Goal: Check status: Check status

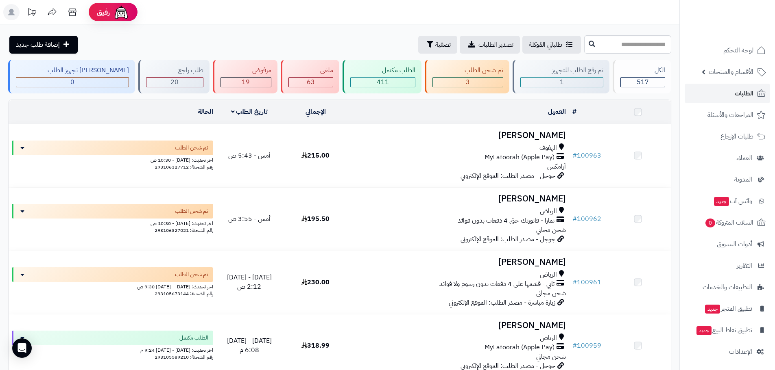
scroll to position [664, 0]
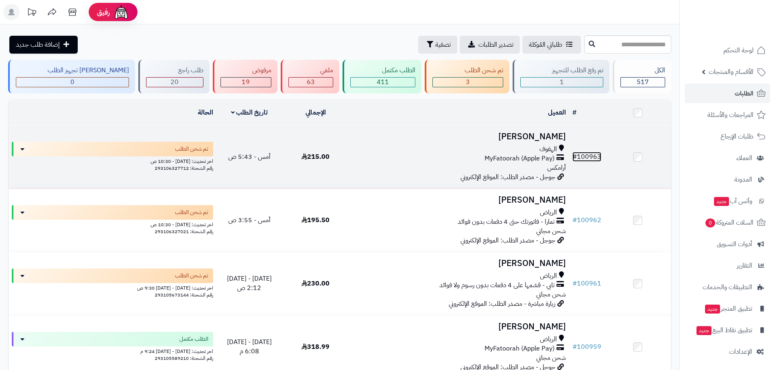
click at [583, 154] on link "# 100963" at bounding box center [586, 157] width 29 height 10
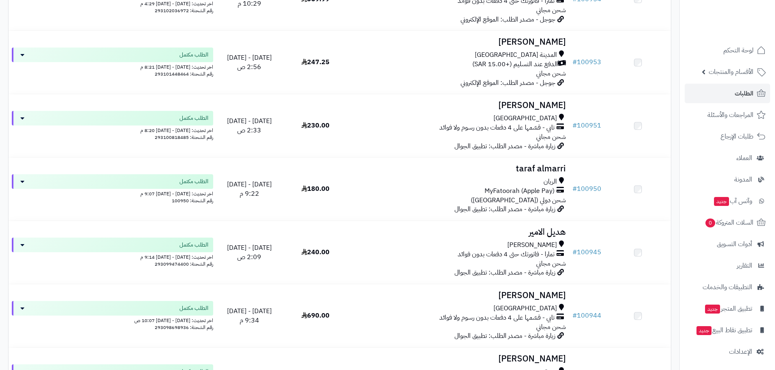
scroll to position [664, 0]
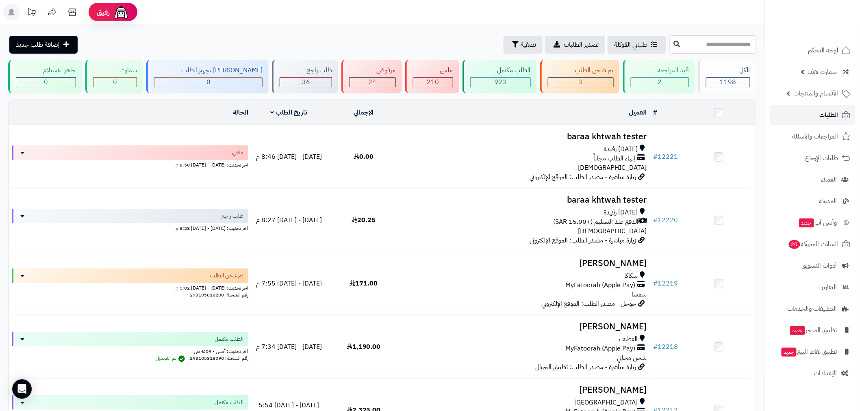
click at [808, 114] on link "الطلبات" at bounding box center [812, 115] width 85 height 20
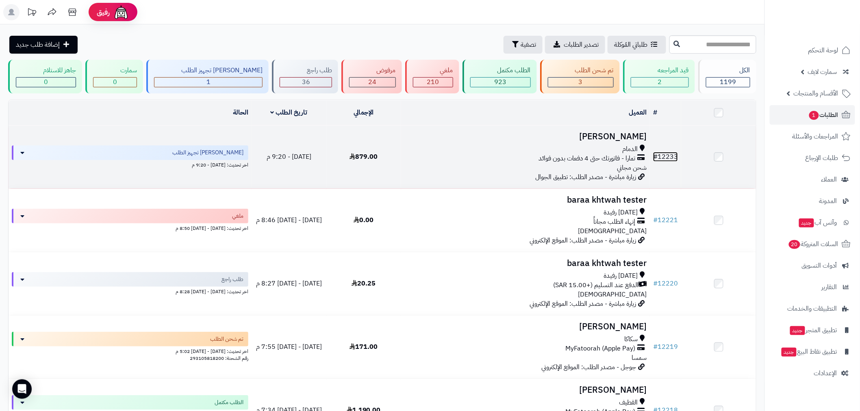
click at [670, 152] on link "# 12233" at bounding box center [665, 157] width 25 height 10
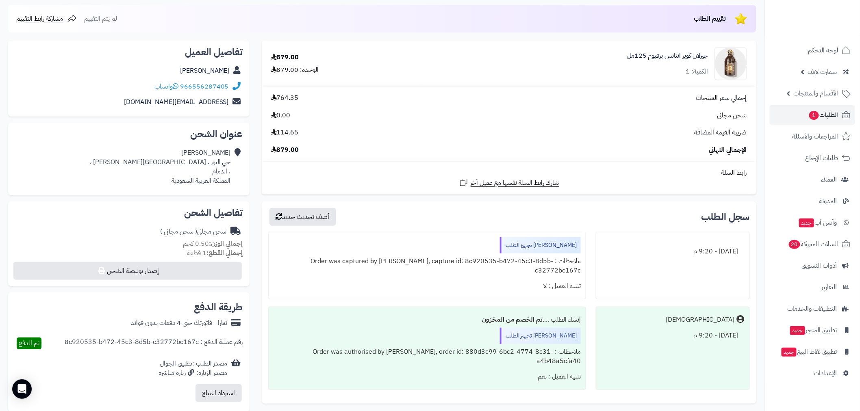
scroll to position [105, 0]
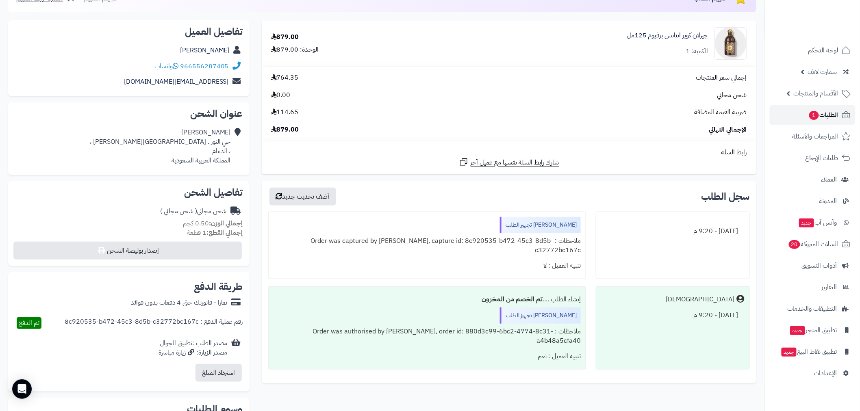
click at [816, 117] on span "1" at bounding box center [815, 115] width 10 height 9
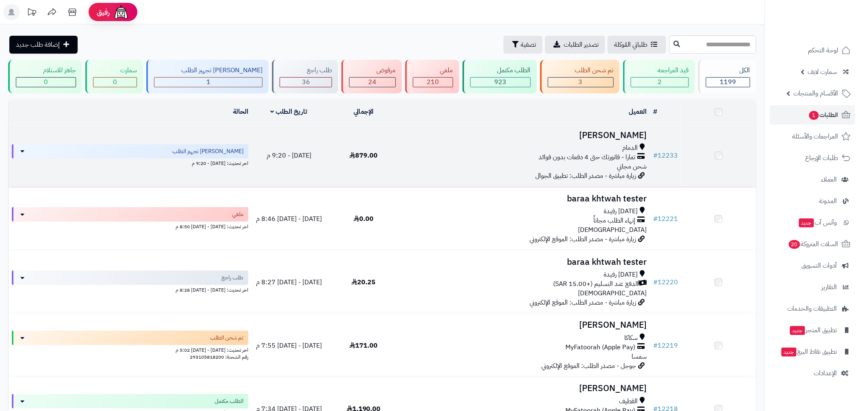
click at [679, 153] on td "# 12233" at bounding box center [665, 155] width 31 height 63
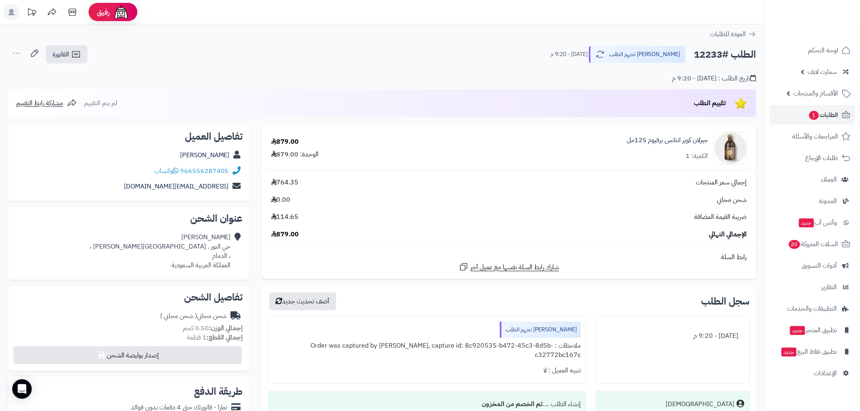
click at [554, 52] on div "الطلب #12233 جاري تجهيز الطلب [DATE] - 9:20 م الفاتورة طباعة الفاتورة إرسال الف…" at bounding box center [382, 54] width 749 height 19
